Goal: Task Accomplishment & Management: Manage account settings

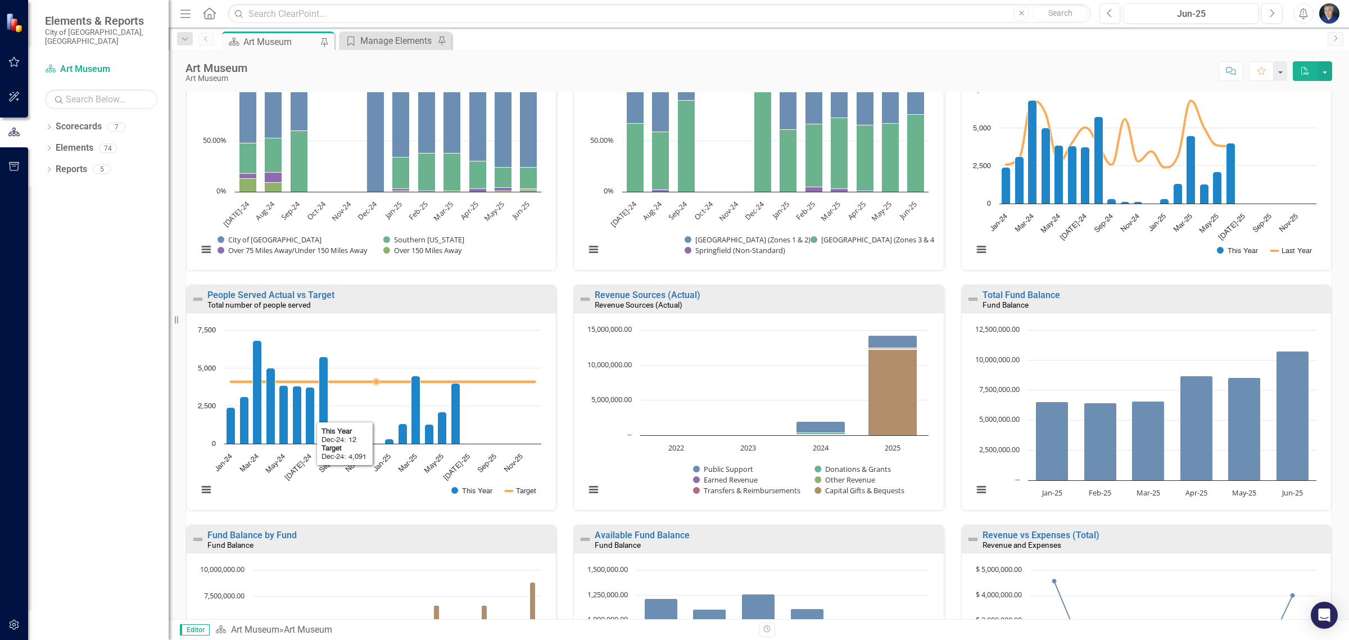
scroll to position [306, 0]
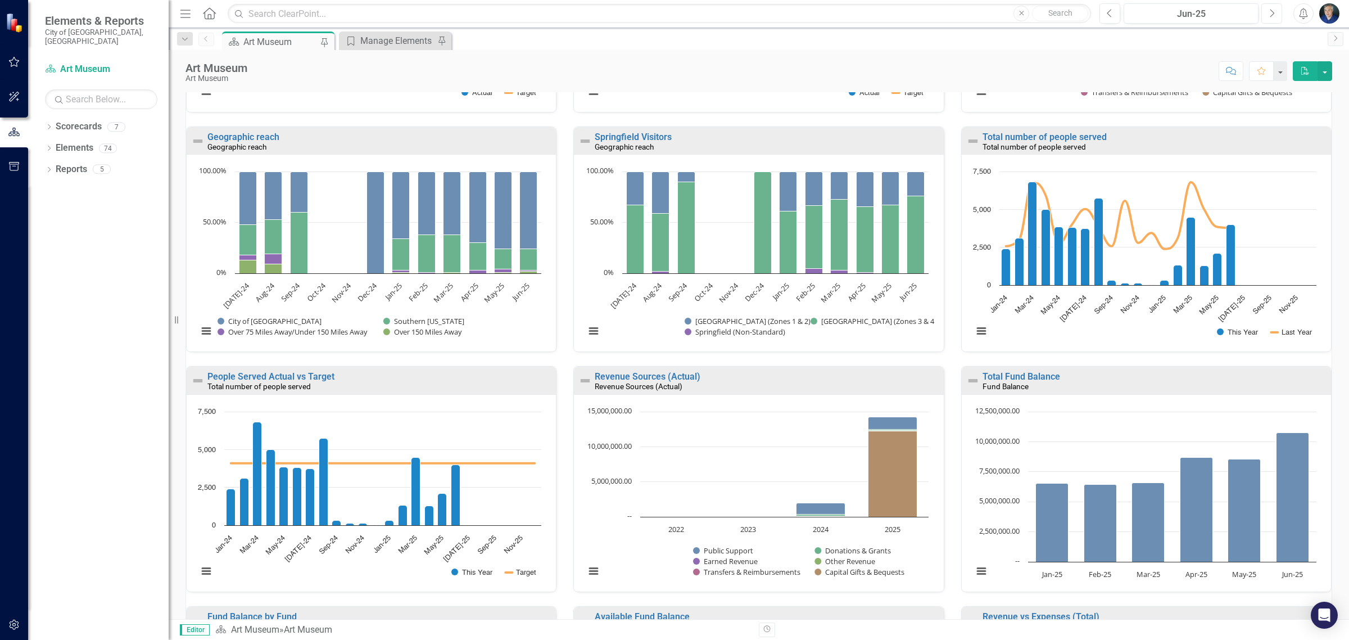
click at [1263, 10] on button "Next" at bounding box center [1271, 13] width 21 height 20
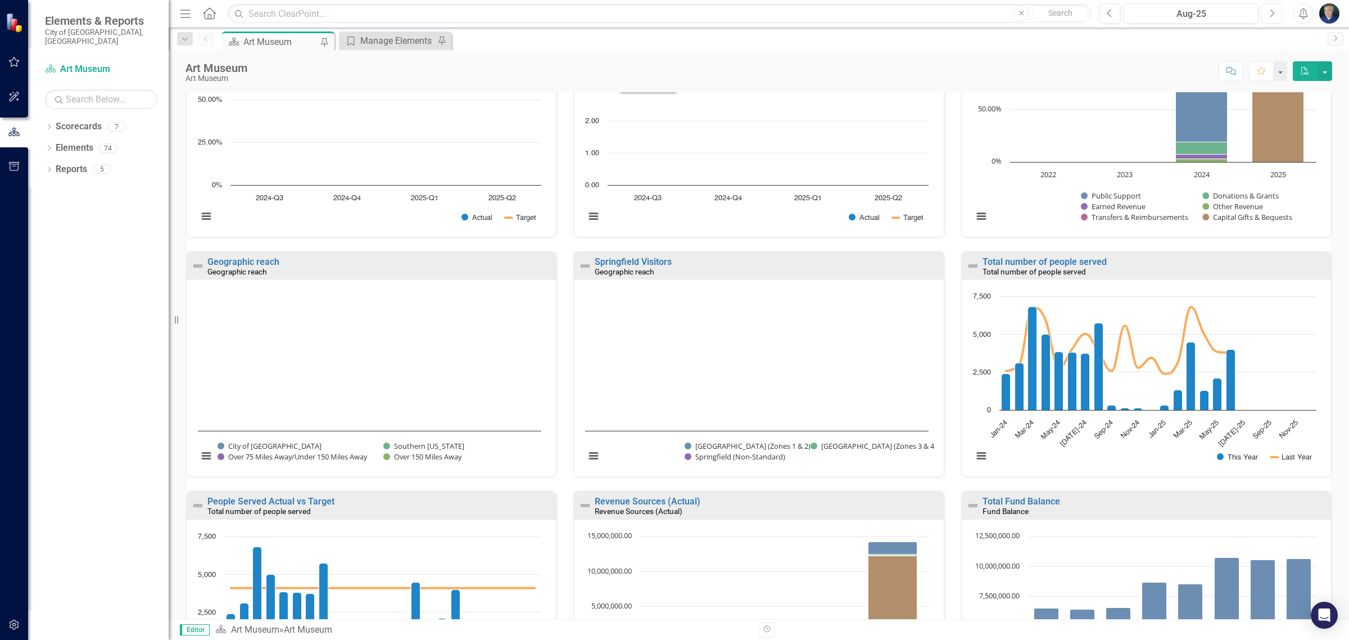
scroll to position [211, 0]
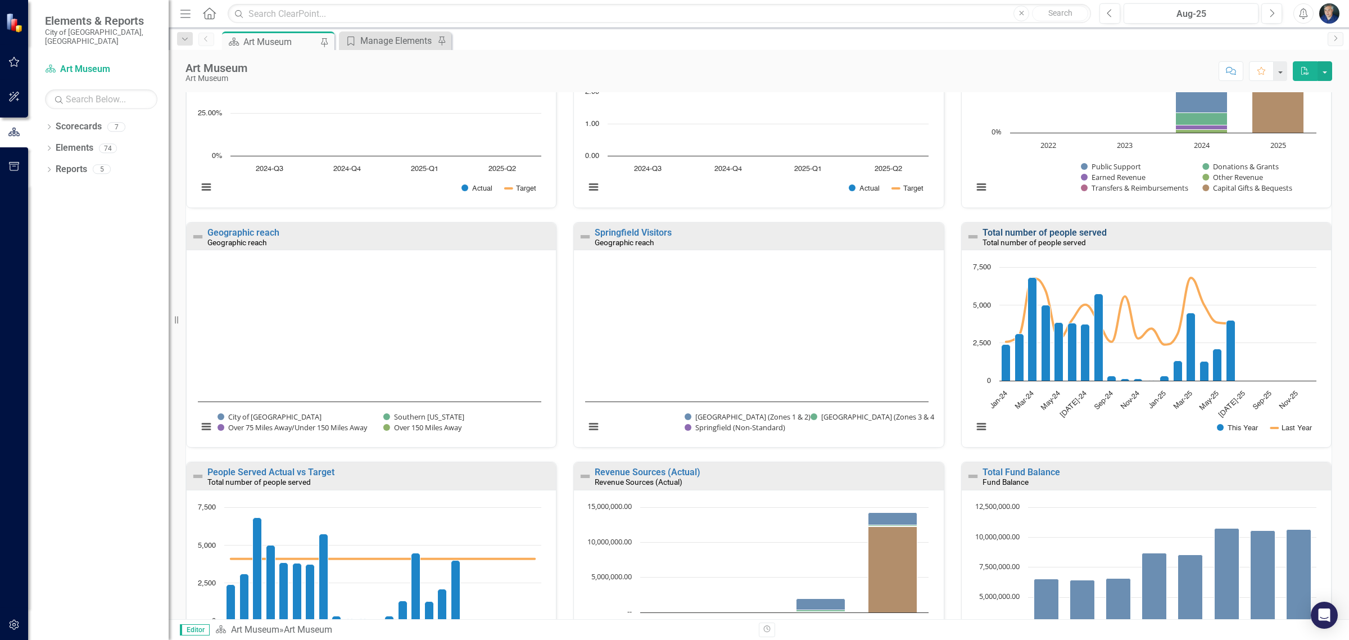
click at [1016, 238] on link "Total number of people served" at bounding box center [1044, 232] width 124 height 11
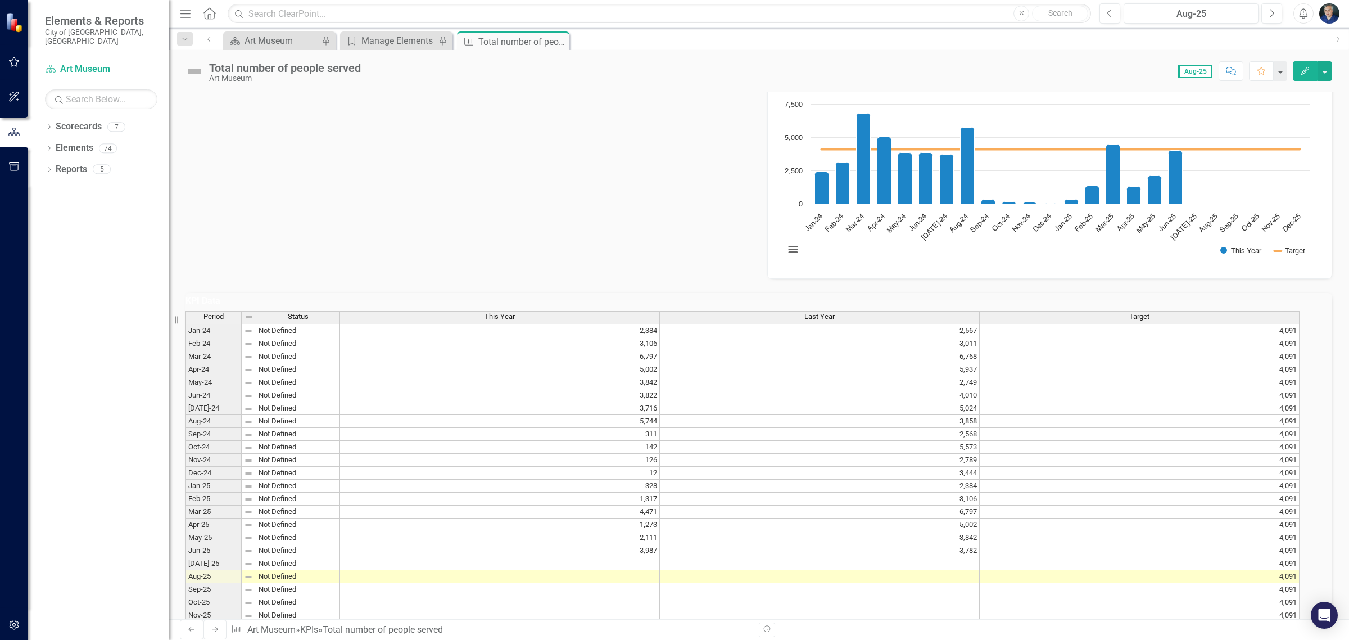
scroll to position [394, 0]
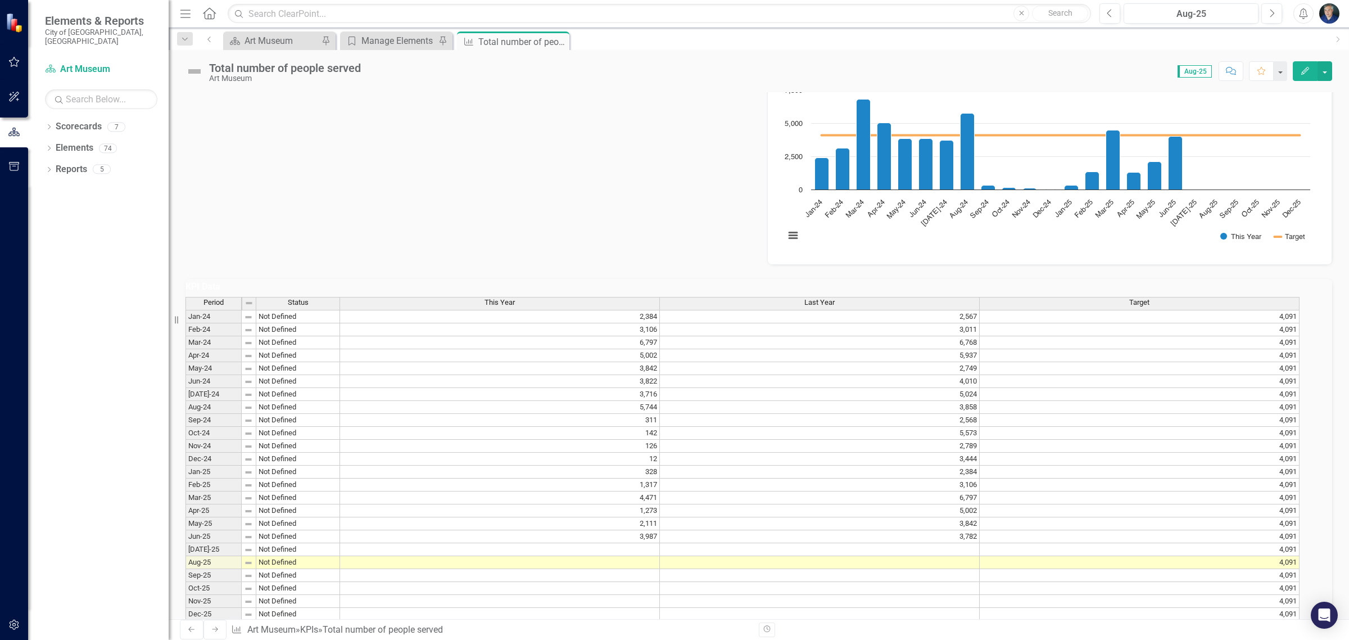
click at [498, 543] on td at bounding box center [500, 549] width 320 height 13
click at [558, 42] on icon at bounding box center [561, 40] width 6 height 6
click at [442, 44] on icon "Close" at bounding box center [443, 40] width 11 height 9
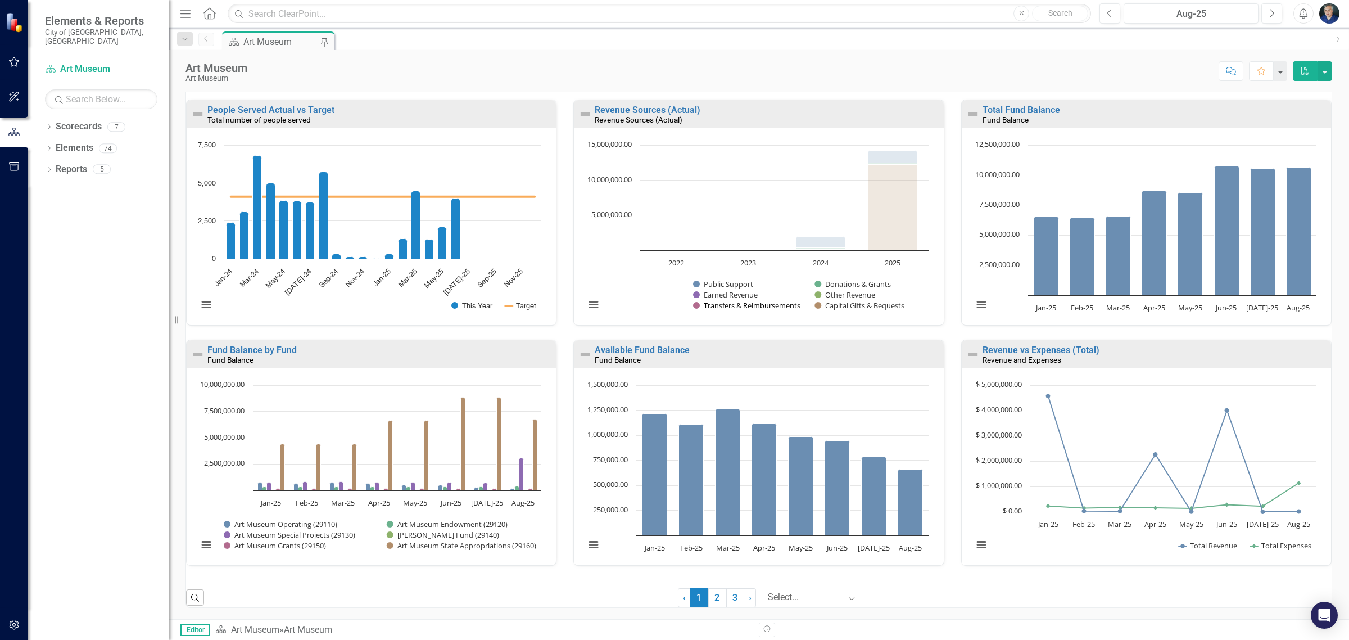
scroll to position [587, 0]
click at [1026, 346] on link "Revenue vs Expenses (Total)" at bounding box center [1040, 350] width 117 height 11
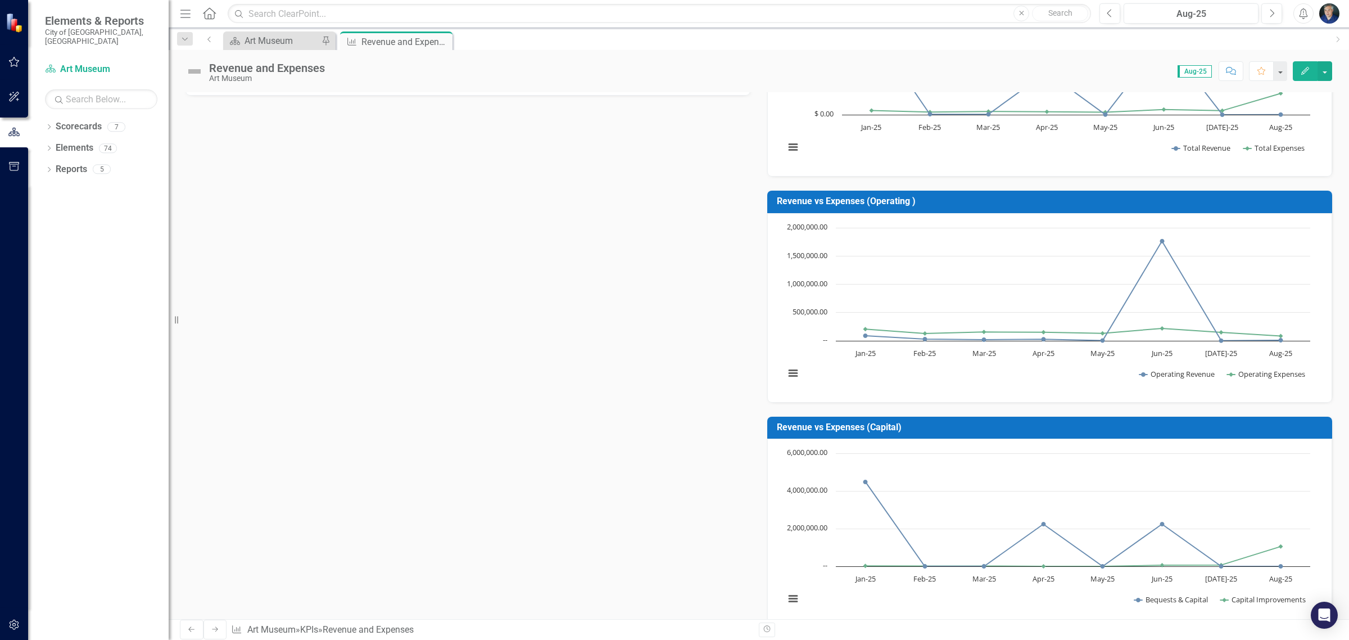
scroll to position [230, 0]
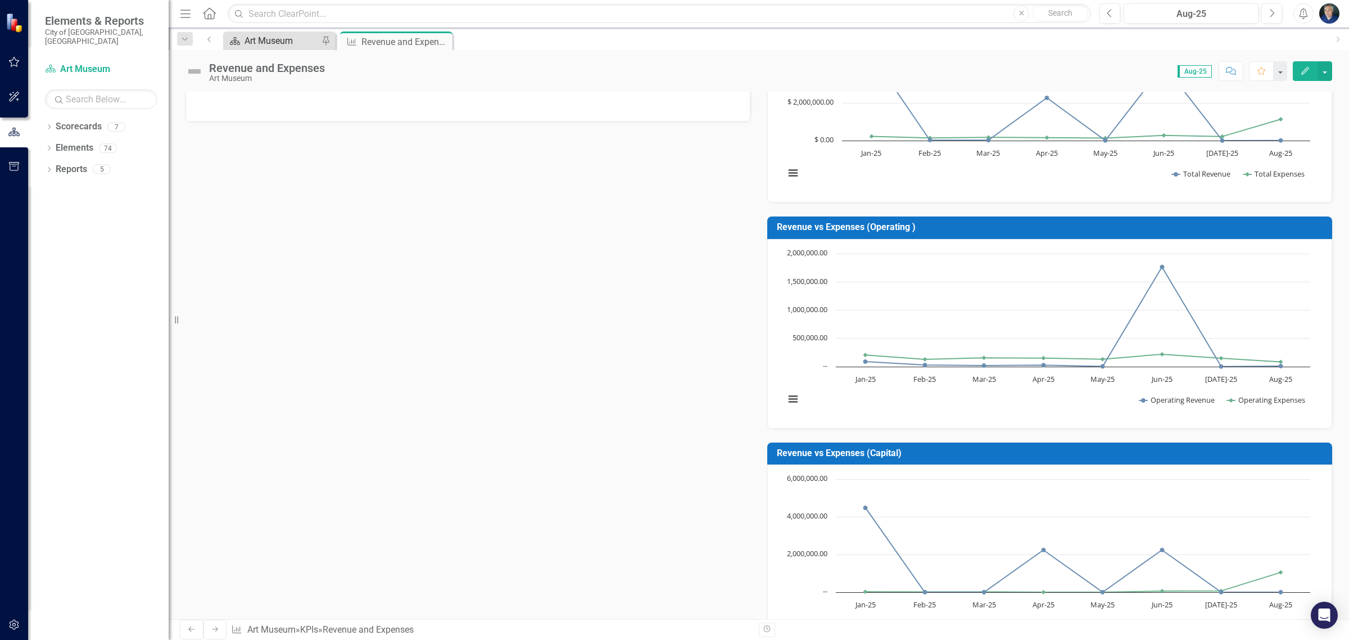
click at [288, 34] on div "Art Museum" at bounding box center [281, 41] width 74 height 14
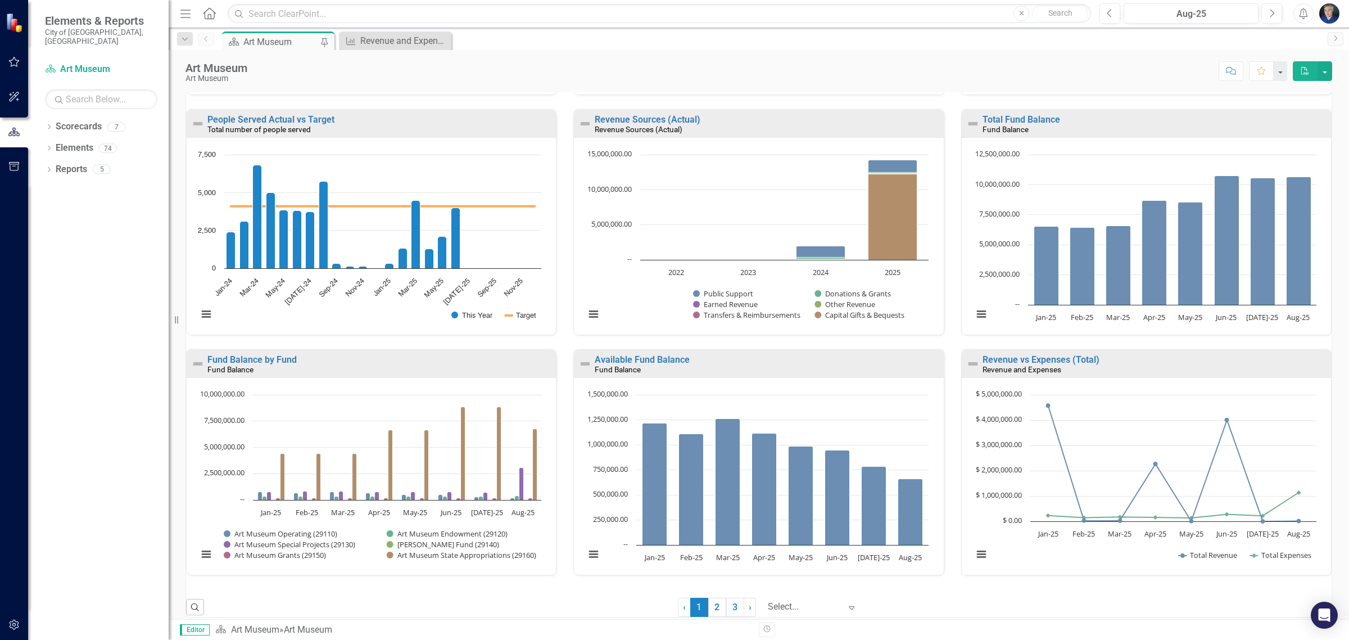
scroll to position [587, 0]
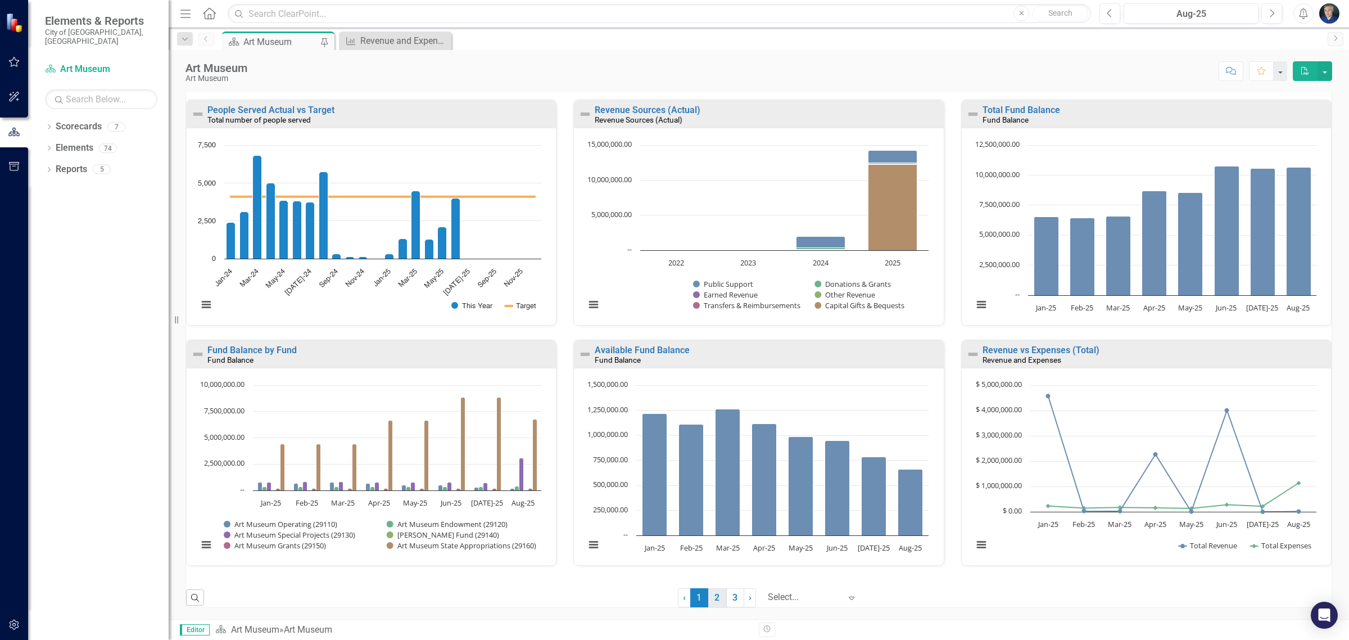
click at [708, 597] on link "2" at bounding box center [717, 597] width 18 height 19
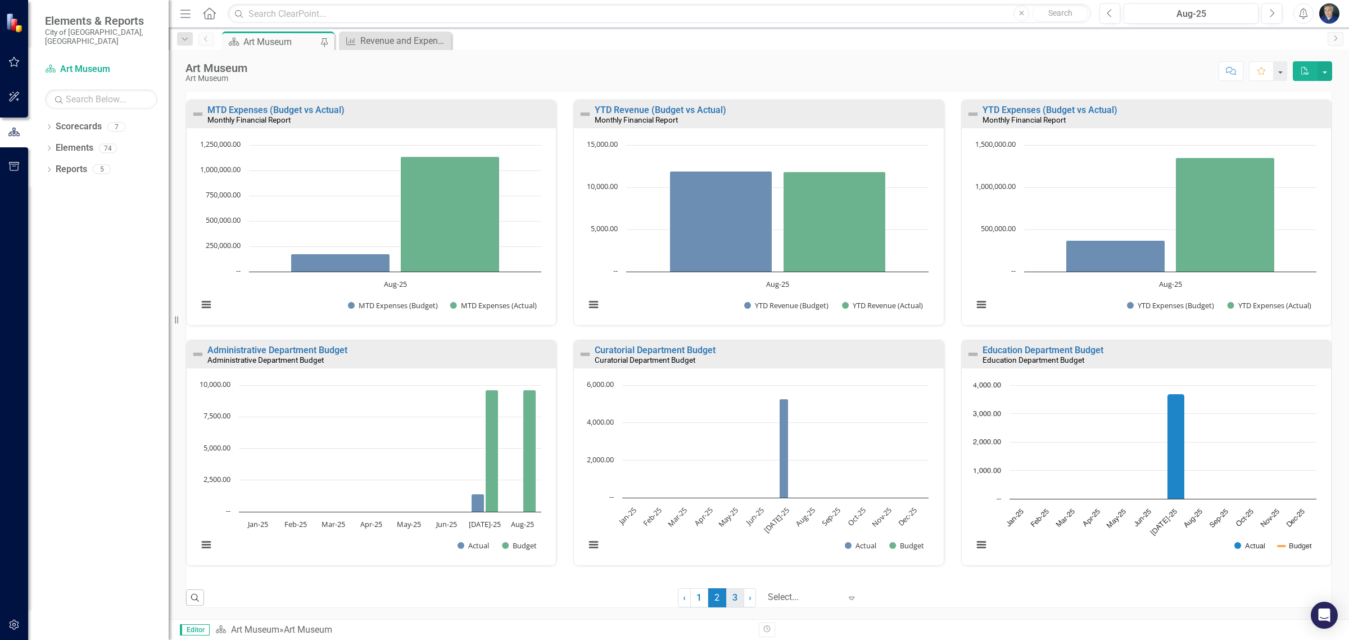
click at [736, 600] on link "3" at bounding box center [735, 597] width 18 height 19
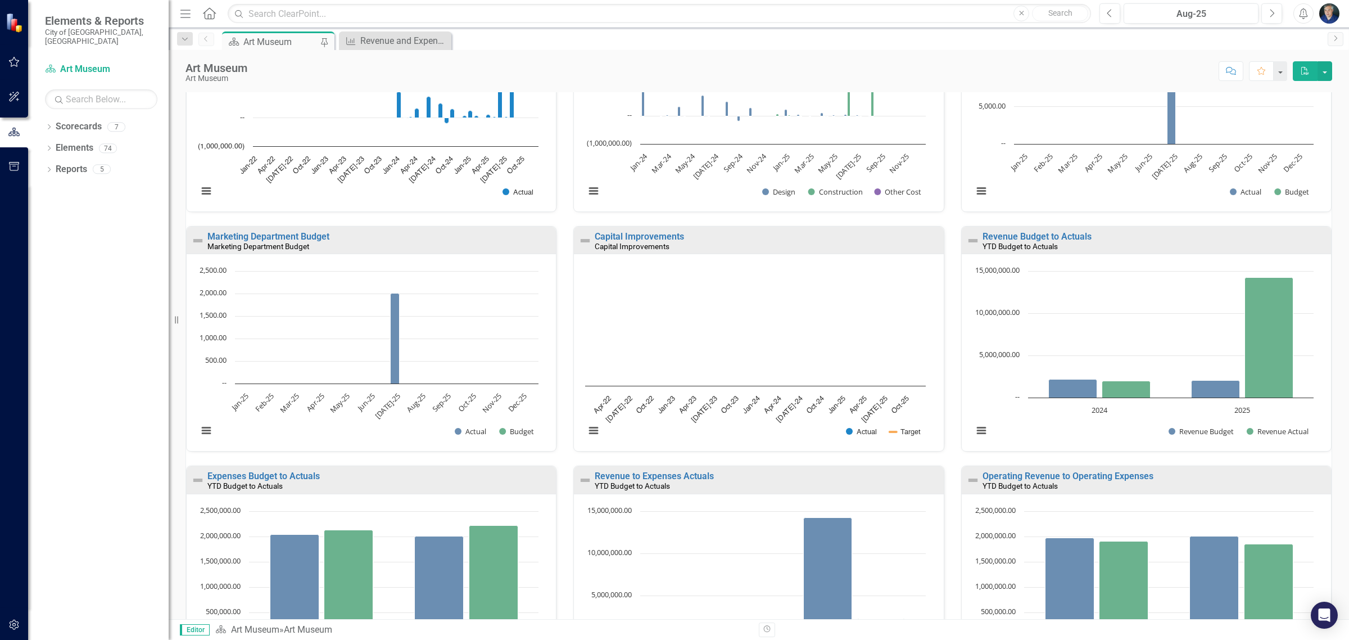
scroll to position [211, 0]
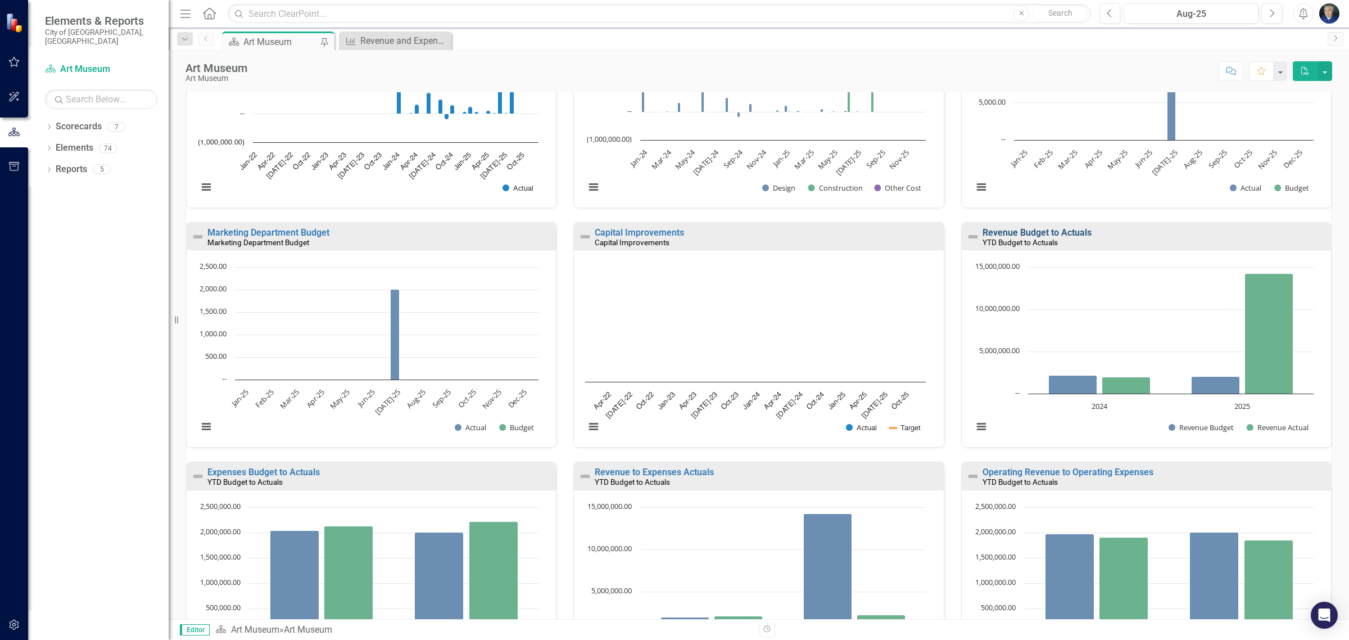
click at [1009, 238] on link "Revenue Budget to Actuals" at bounding box center [1036, 232] width 109 height 11
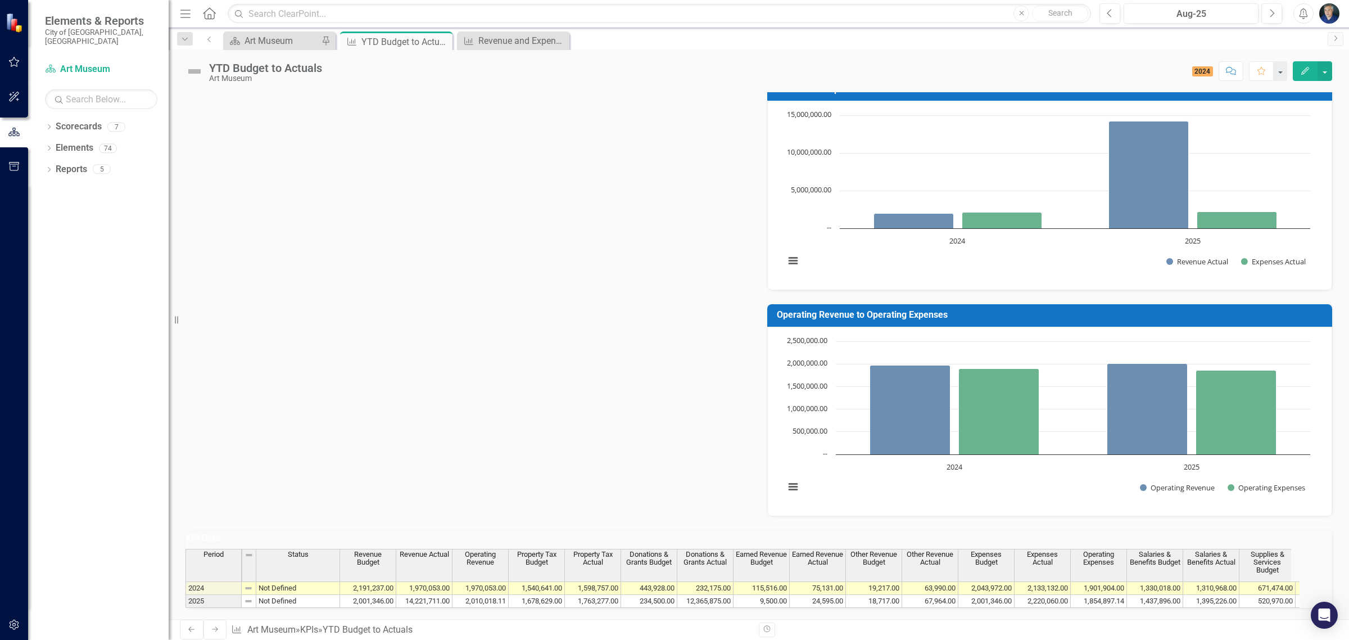
scroll to position [623, 0]
click at [1154, 595] on td "1,437,896.00" at bounding box center [1155, 601] width 56 height 13
click at [1222, 595] on td "1,395,226.00" at bounding box center [1211, 601] width 56 height 13
click at [1172, 595] on td "1,437,896.00" at bounding box center [1155, 601] width 56 height 13
click at [1217, 595] on td "1,395,226.00" at bounding box center [1211, 601] width 56 height 13
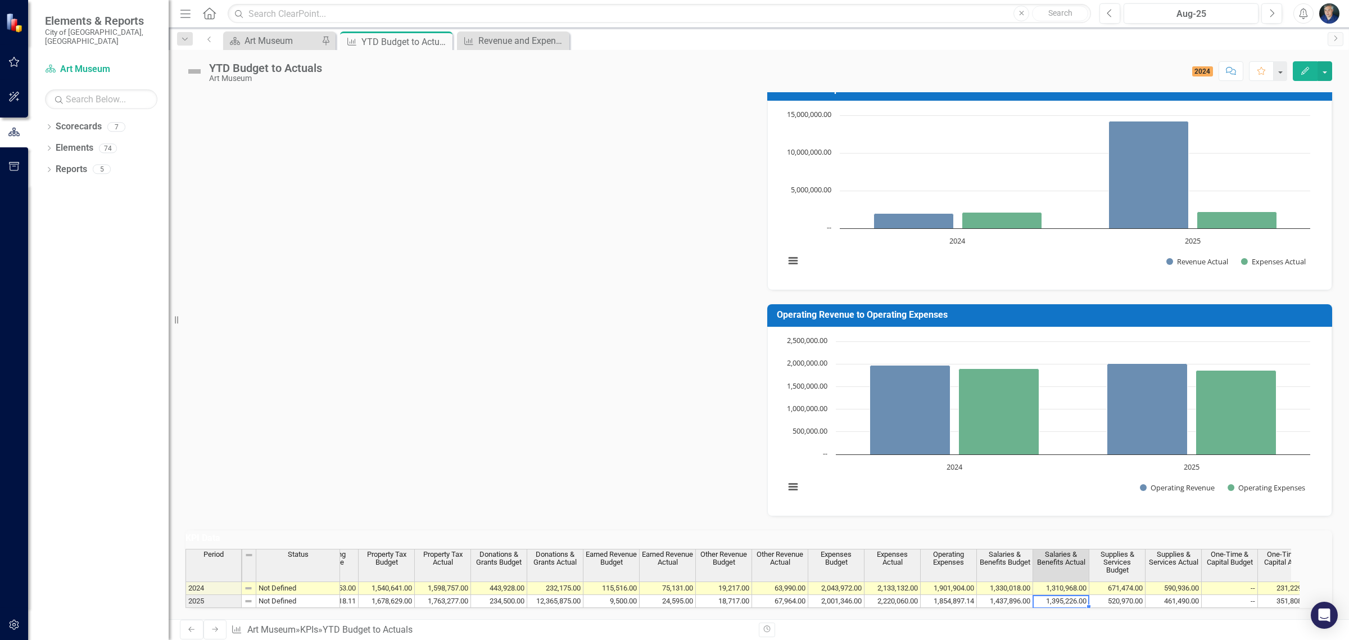
scroll to position [0, 0]
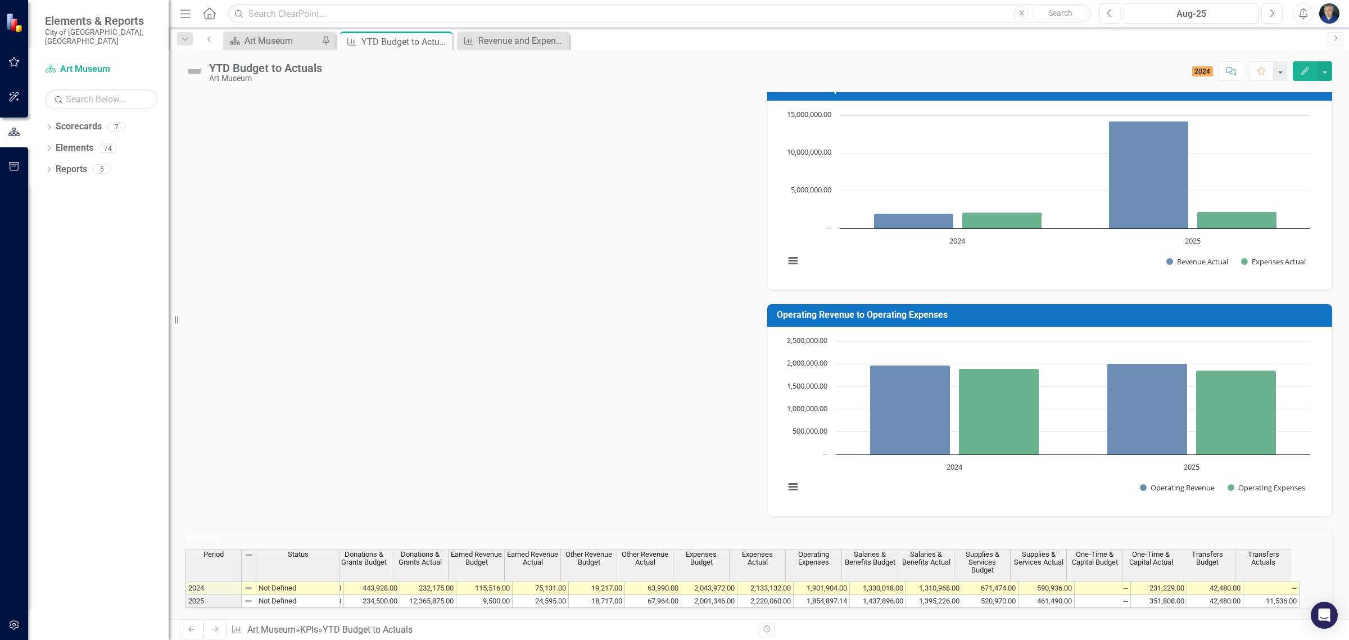
click at [940, 516] on div "KPI Data Last Calculated Period Status Revenue Budget Revenue Actual Operating …" at bounding box center [758, 562] width 1163 height 92
click at [871, 595] on td "1,437,896.00" at bounding box center [878, 601] width 56 height 13
click at [869, 595] on td "1,437,896.00" at bounding box center [878, 601] width 56 height 13
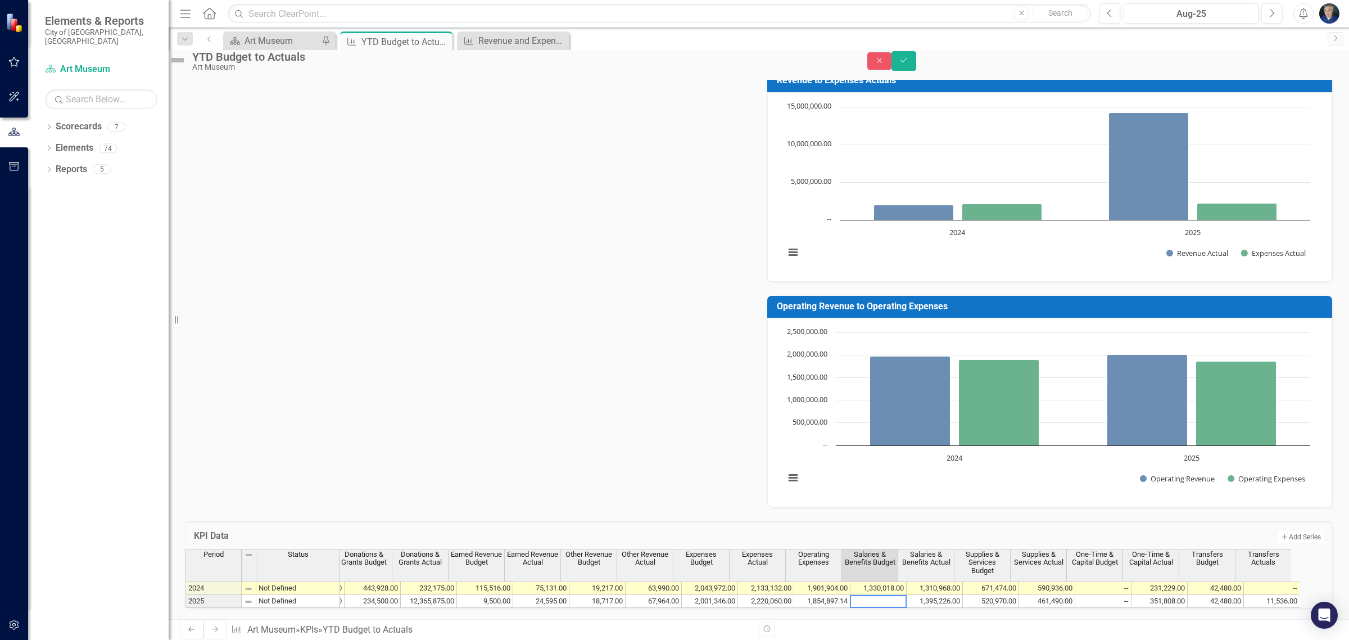
scroll to position [0, 275]
click at [869, 595] on textarea at bounding box center [878, 601] width 57 height 13
click at [869, 595] on textarea at bounding box center [879, 601] width 57 height 13
type textarea "1395226"
